Goal: Information Seeking & Learning: Find specific fact

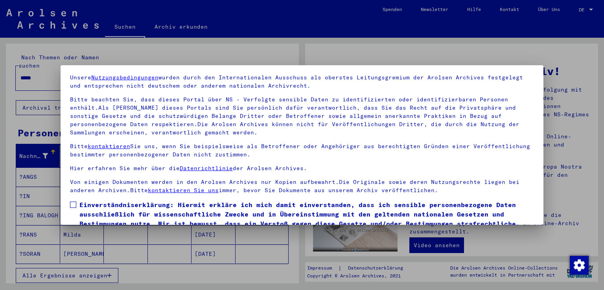
scroll to position [68, 0]
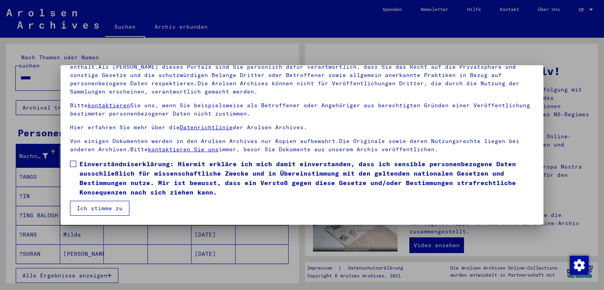
click at [74, 163] on span at bounding box center [73, 164] width 6 height 6
click at [100, 209] on button "Ich stimme zu" at bounding box center [99, 208] width 59 height 15
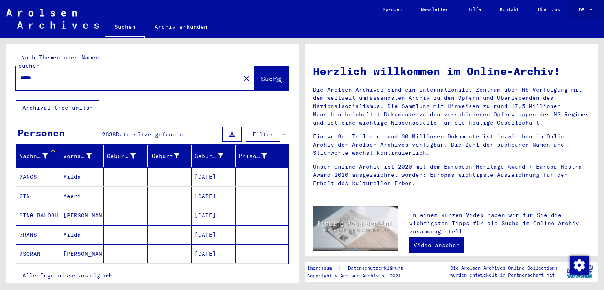
click at [592, 9] on div at bounding box center [591, 10] width 4 height 2
click at [583, 14] on span "English" at bounding box center [578, 14] width 32 height 14
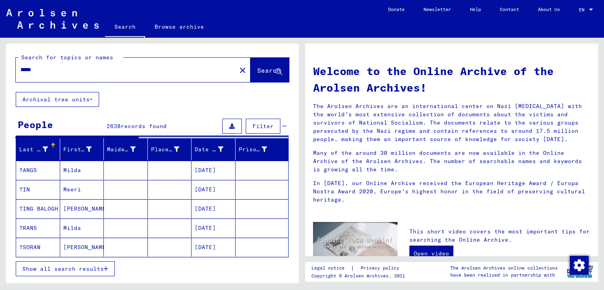
click at [57, 70] on input "*****" at bounding box center [123, 70] width 206 height 8
type input "**********"
click at [257, 69] on span "Search" at bounding box center [269, 70] width 24 height 8
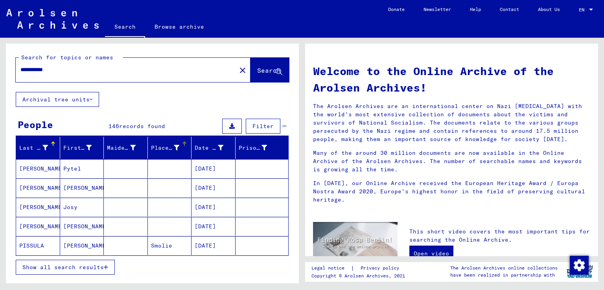
scroll to position [39, 0]
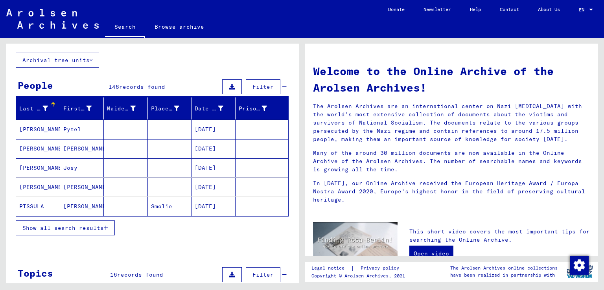
click at [65, 225] on span "Show all search results" at bounding box center [62, 228] width 81 height 7
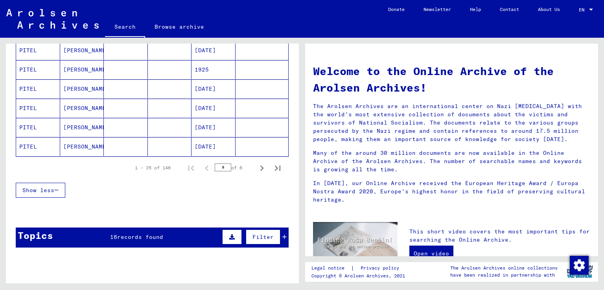
scroll to position [472, 0]
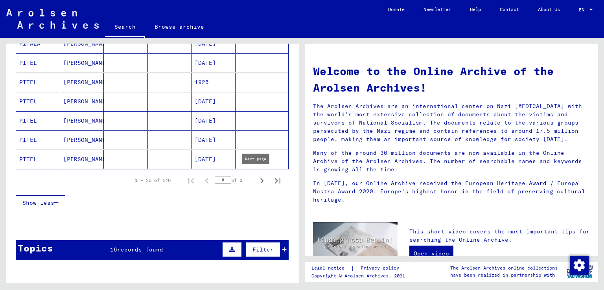
click at [257, 180] on icon "Next page" at bounding box center [261, 180] width 11 height 11
click at [260, 179] on icon "Next page" at bounding box center [262, 181] width 4 height 6
type input "*"
